Goal: Navigation & Orientation: Find specific page/section

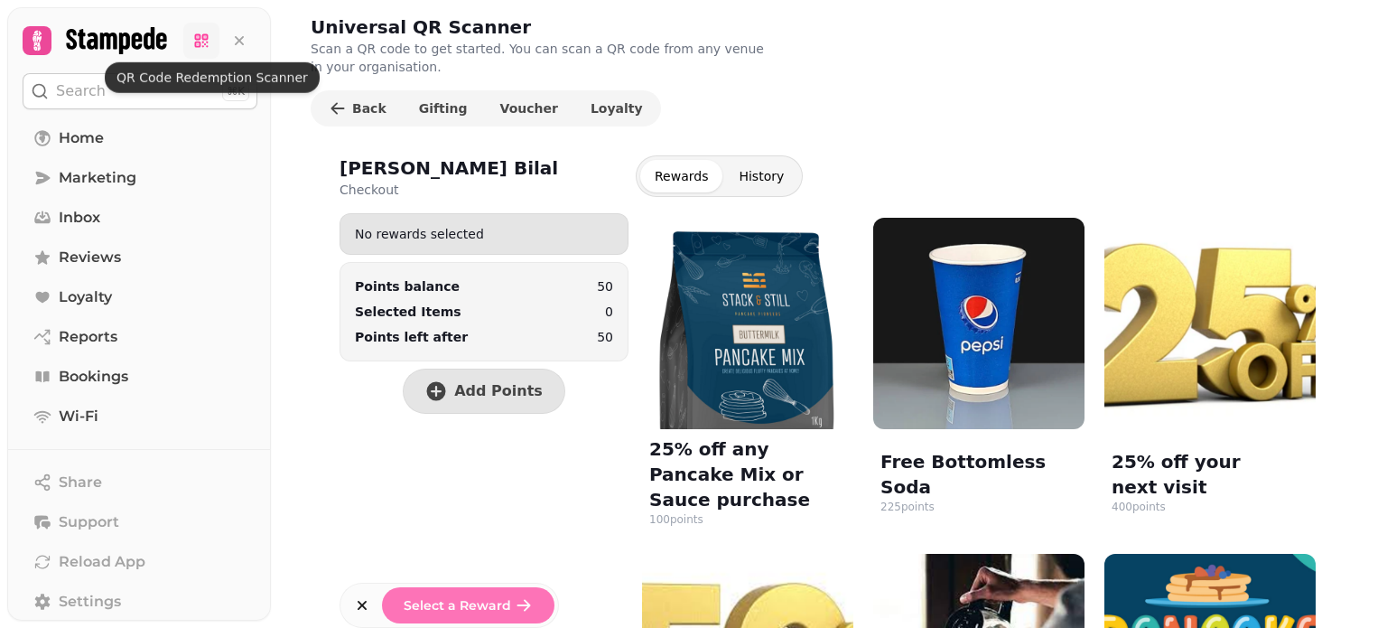
click at [203, 44] on icon at bounding box center [201, 41] width 18 height 18
click at [210, 25] on link at bounding box center [201, 41] width 36 height 36
click at [198, 49] on icon at bounding box center [201, 41] width 18 height 18
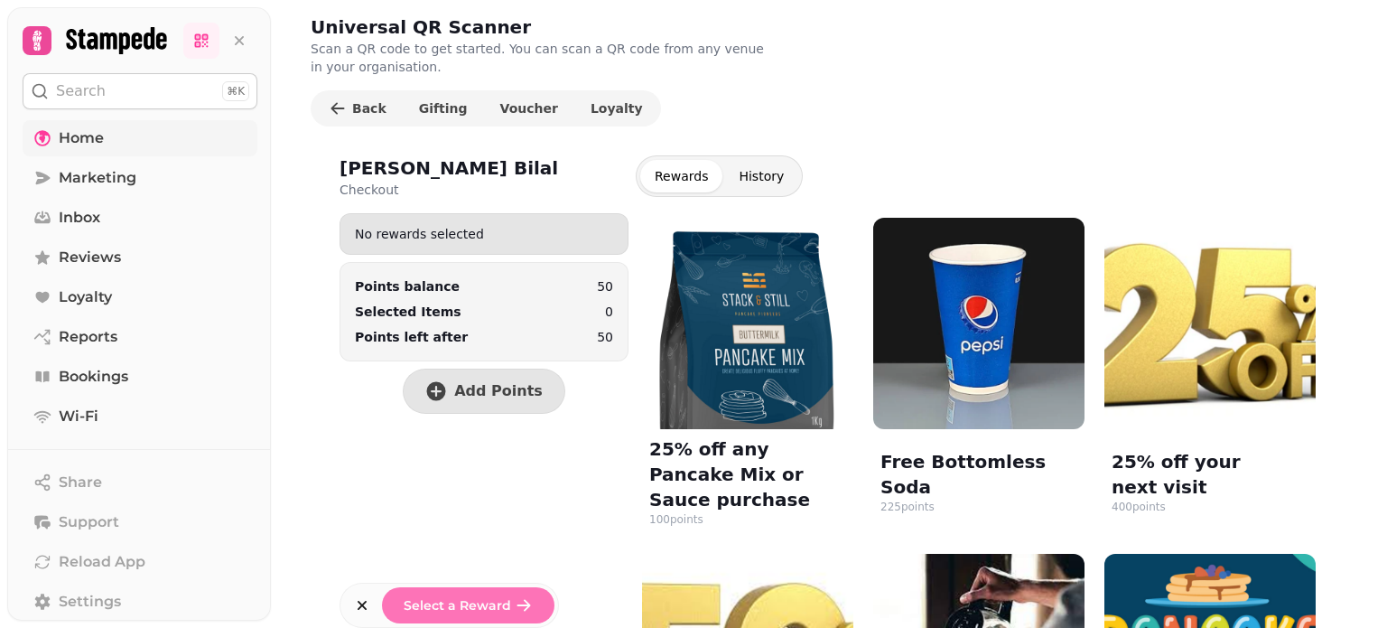
click at [96, 135] on span "Home" at bounding box center [81, 138] width 45 height 22
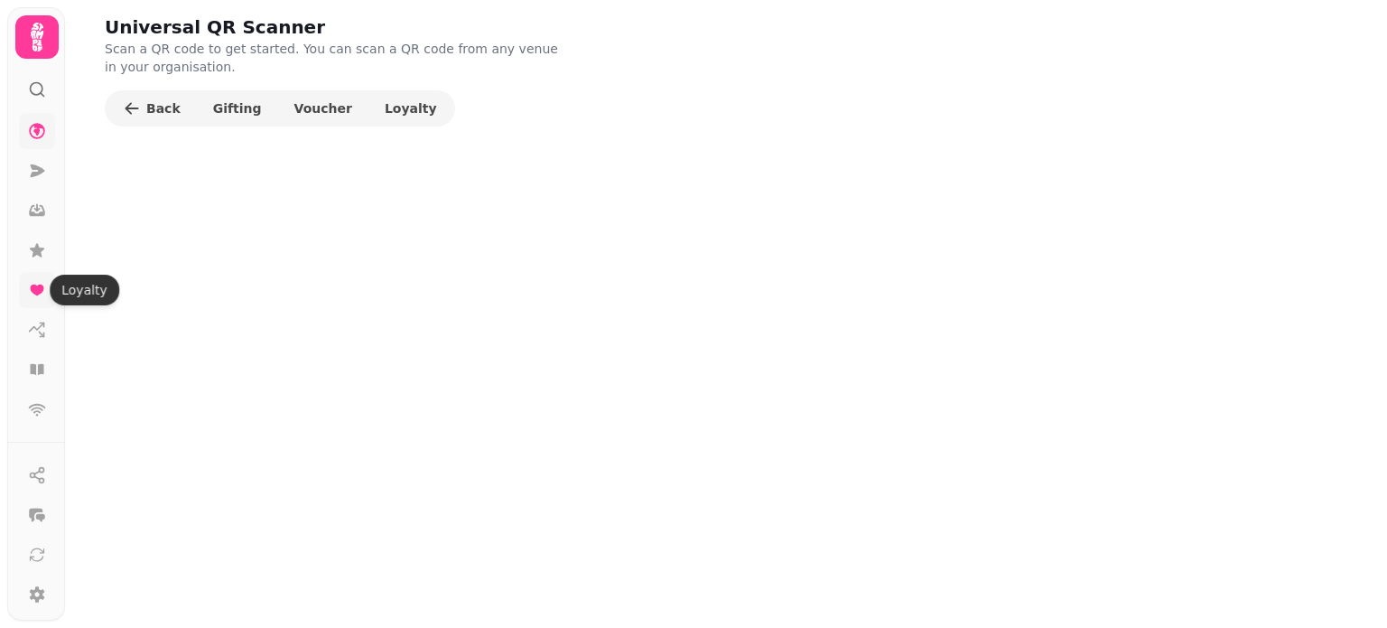
click at [36, 284] on icon at bounding box center [37, 289] width 14 height 11
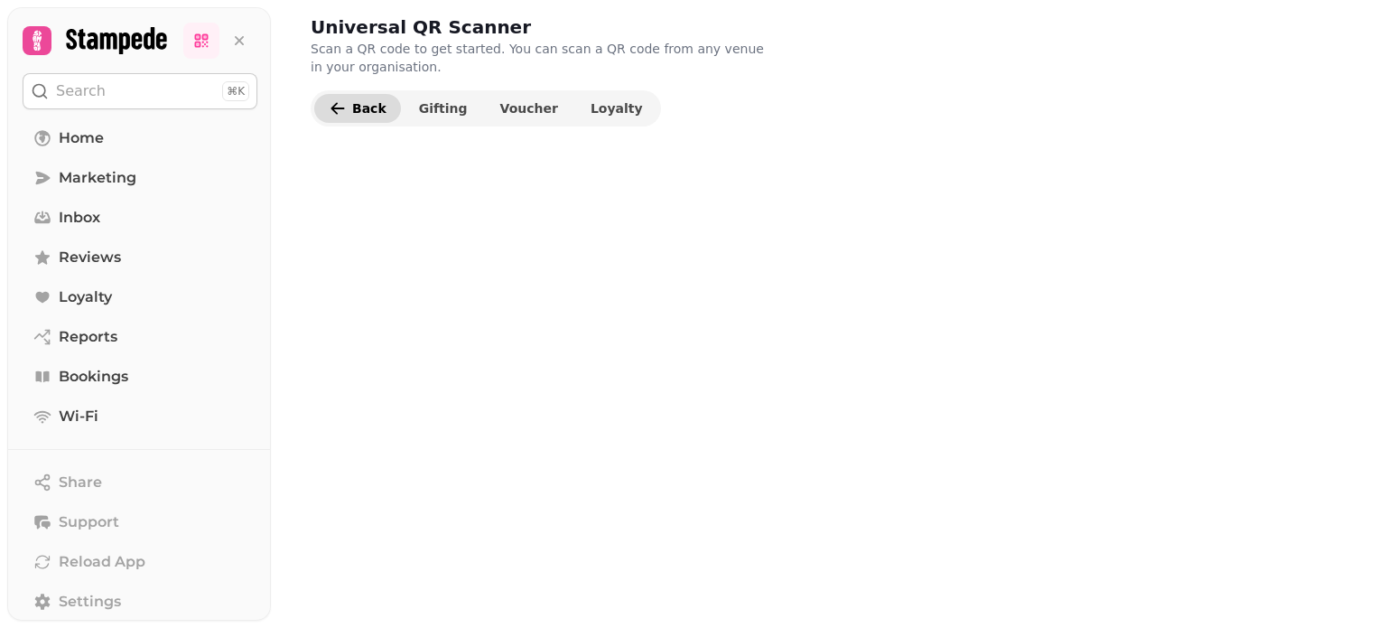
click at [382, 115] on button "Back" at bounding box center [357, 108] width 87 height 29
click at [29, 41] on icon at bounding box center [36, 40] width 25 height 25
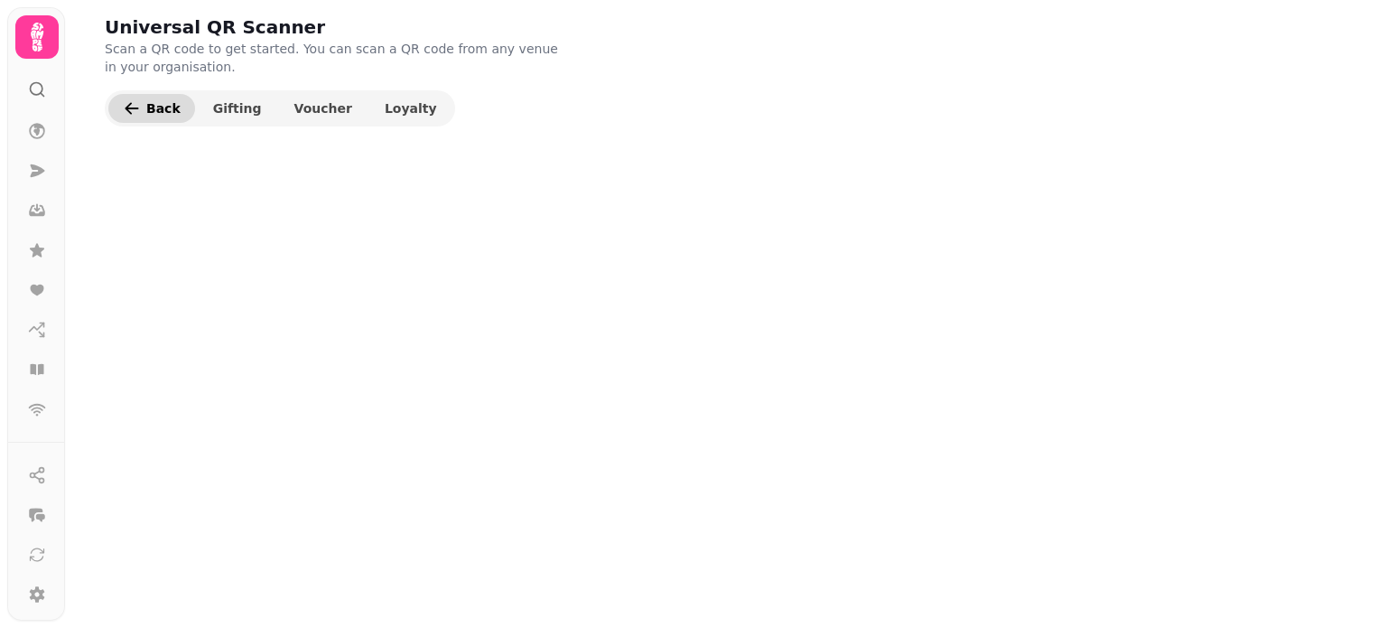
click at [136, 109] on icon "button" at bounding box center [132, 108] width 18 height 18
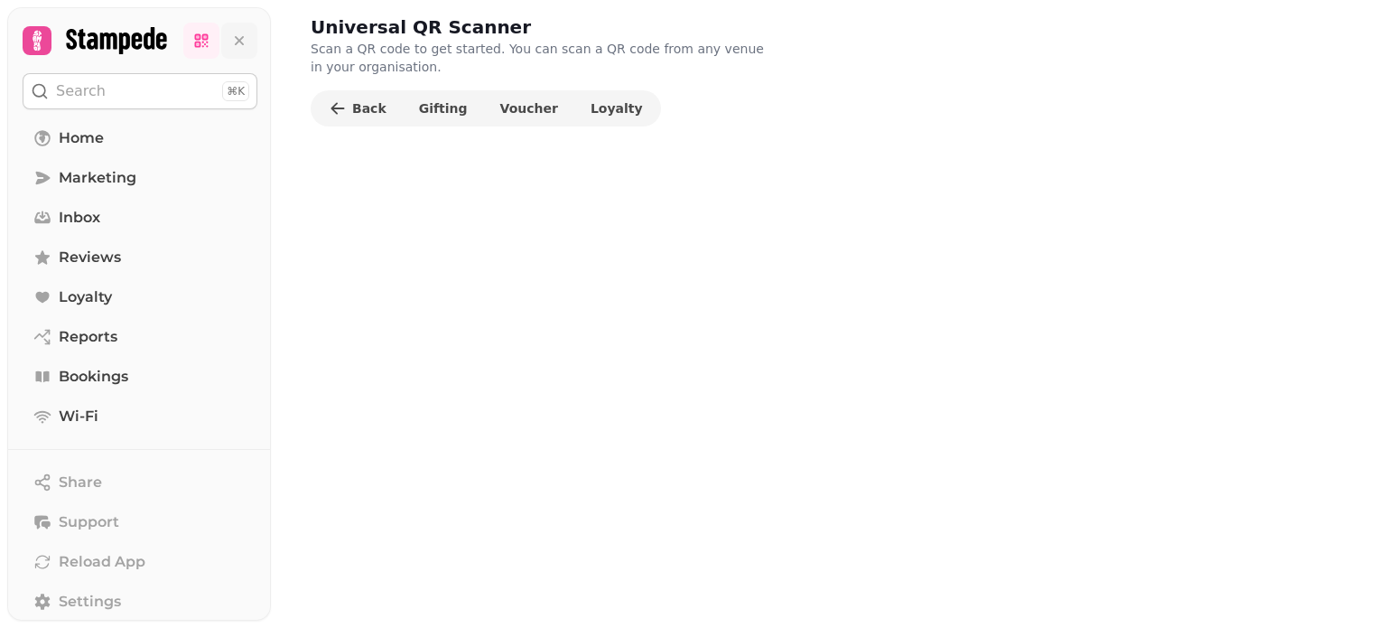
click at [236, 35] on icon at bounding box center [239, 41] width 18 height 18
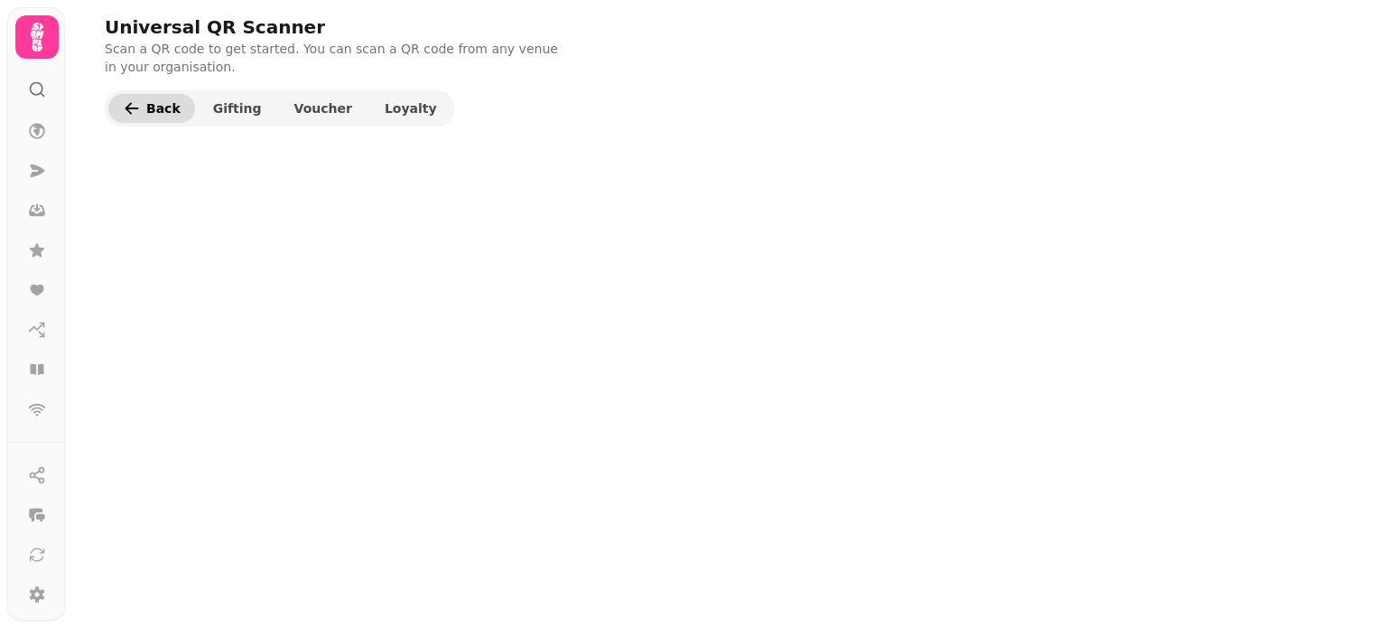
click at [152, 115] on span "Back" at bounding box center [163, 108] width 34 height 13
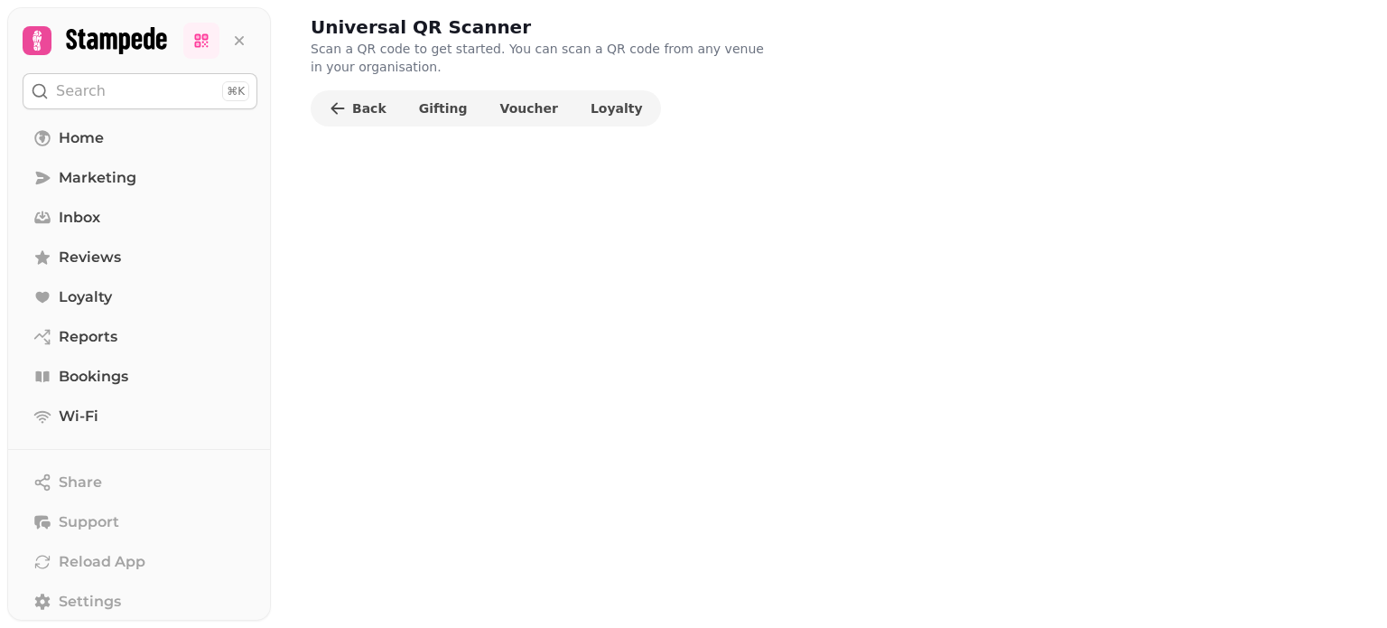
click at [7, 14] on div at bounding box center [9, 9] width 14 height 14
drag, startPoint x: 7, startPoint y: 2, endPoint x: 440, endPoint y: 241, distance: 494.4
click at [440, 241] on div "Universal QR Scanner Scan a QR code to get started. You can scan a QR code from…" at bounding box center [829, 314] width 1116 height 628
click at [242, 42] on icon at bounding box center [239, 40] width 9 height 9
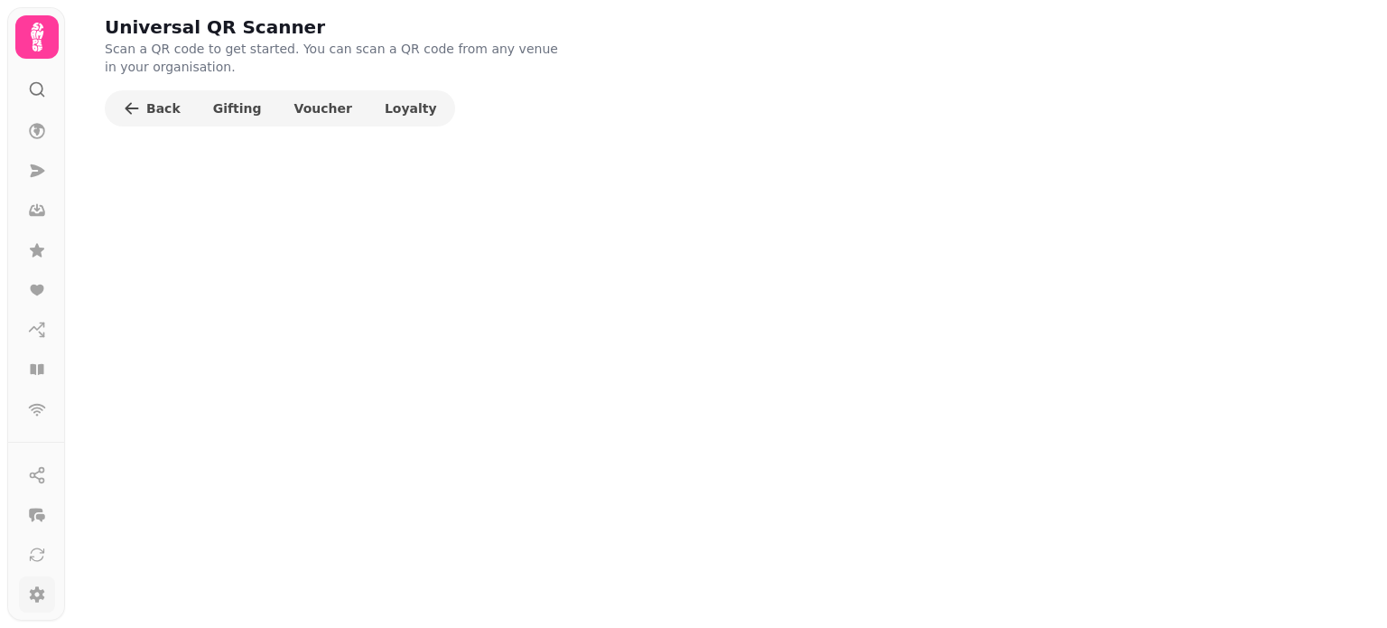
click at [31, 594] on icon at bounding box center [37, 594] width 18 height 18
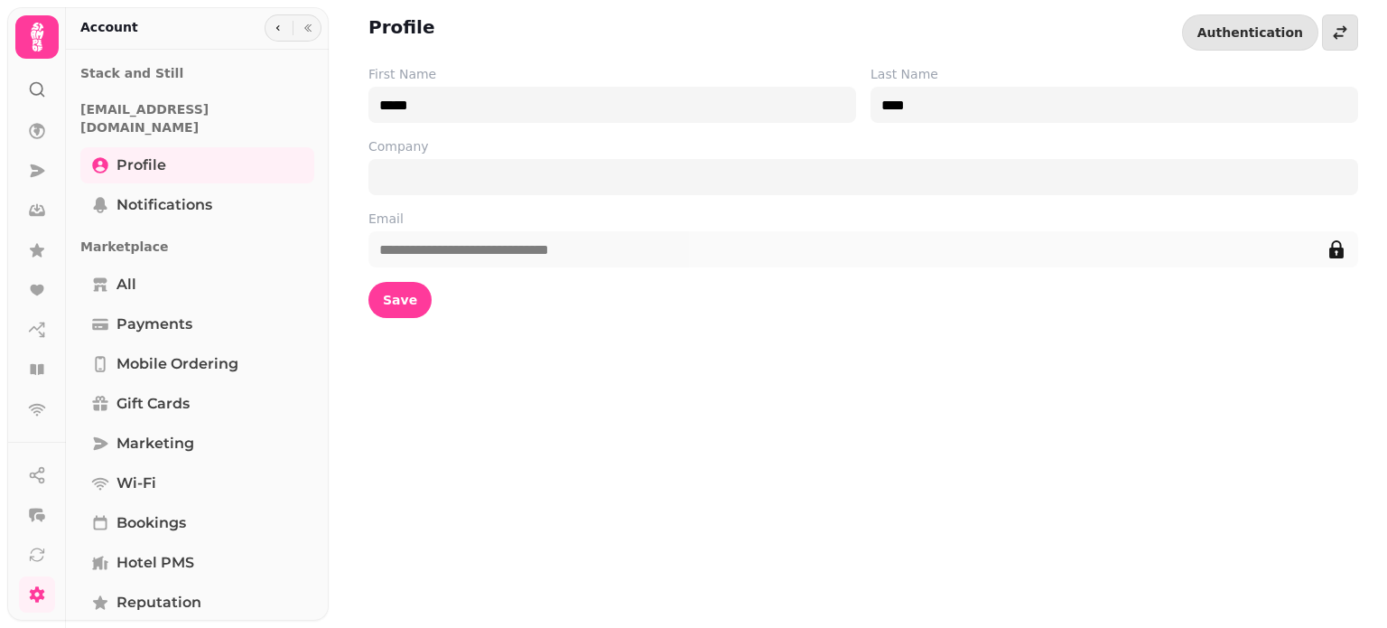
click at [32, 97] on icon at bounding box center [37, 89] width 18 height 18
